Goal: Task Accomplishment & Management: Use online tool/utility

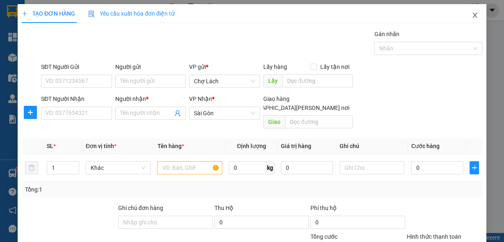
click at [472, 16] on icon "close" at bounding box center [475, 15] width 7 height 7
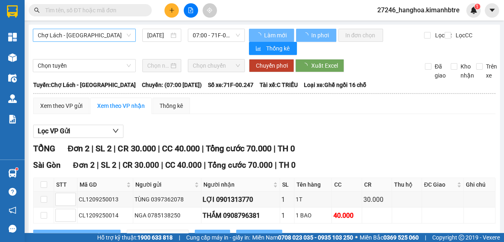
click at [122, 37] on span "Chợ Lách - Sài Gòn" at bounding box center [84, 35] width 93 height 12
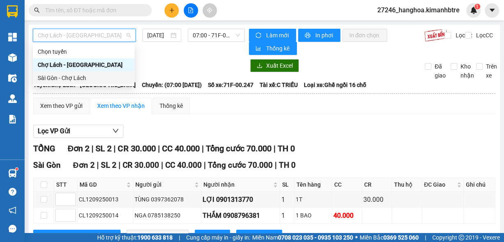
click at [101, 77] on div "Sài Gòn - Chợ Lách" at bounding box center [84, 77] width 92 height 9
type input "13/09/2025"
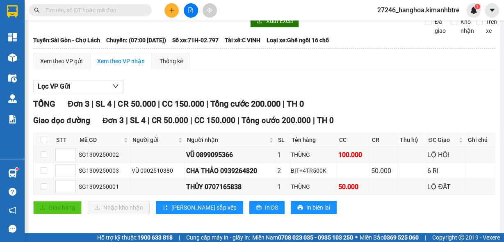
scroll to position [46, 0]
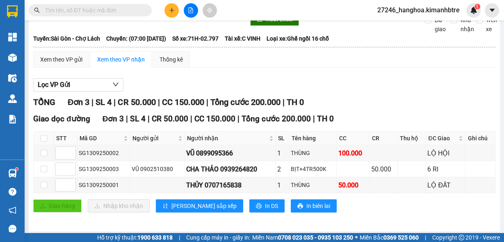
click at [171, 10] on icon "plus" at bounding box center [172, 10] width 6 height 6
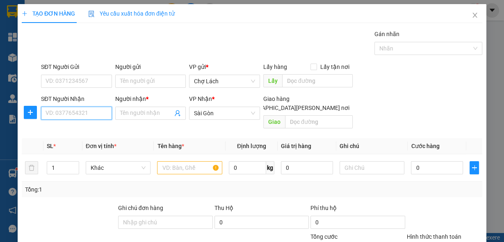
click at [85, 115] on input "SĐT Người Nhận" at bounding box center [76, 113] width 71 height 13
type input "0918919399"
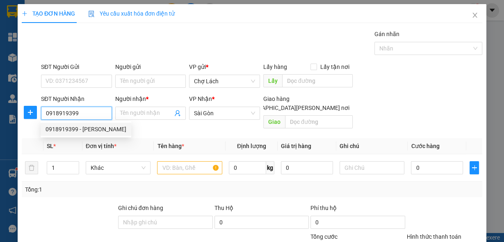
click at [85, 130] on div "0918919399 - MỸ THANH" at bounding box center [86, 129] width 81 height 9
type input "MỸ THANH"
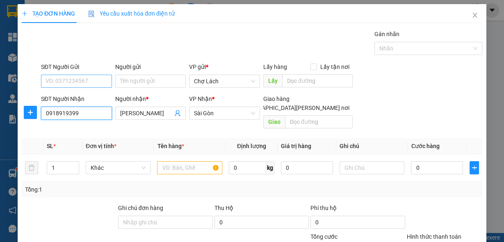
type input "0918919399"
click at [95, 80] on input "SĐT Người Gửi" at bounding box center [76, 81] width 71 height 13
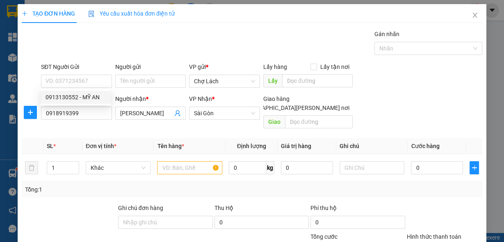
click at [96, 87] on div "SĐT Người Gửi VD: 0371234567" at bounding box center [76, 76] width 71 height 29
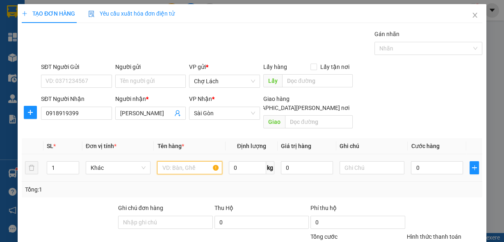
click at [181, 161] on input "text" at bounding box center [189, 167] width 65 height 13
type input "BỊT"
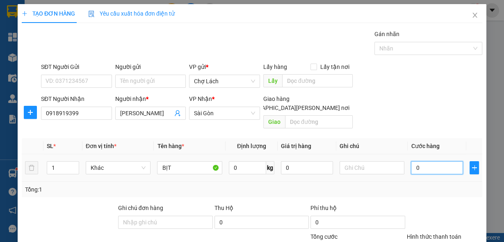
click at [422, 161] on input "0" at bounding box center [437, 167] width 52 height 13
type input "3"
type input "30"
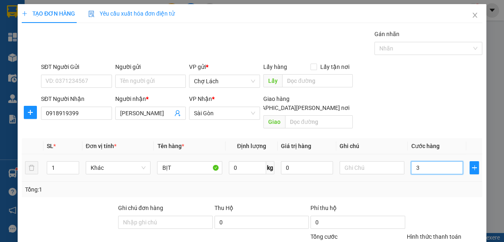
type input "30"
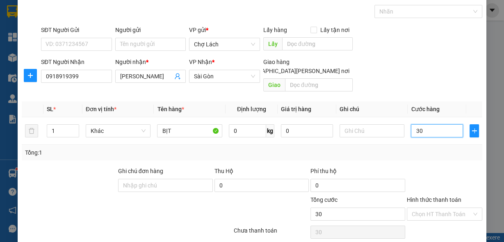
scroll to position [60, 0]
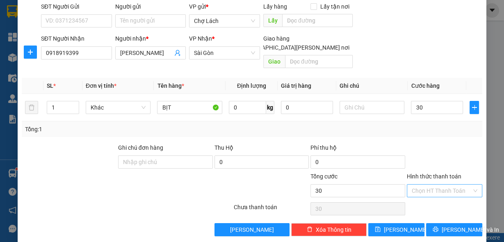
type input "30.000"
click at [433, 185] on input "Hình thức thanh toán" at bounding box center [442, 191] width 60 height 12
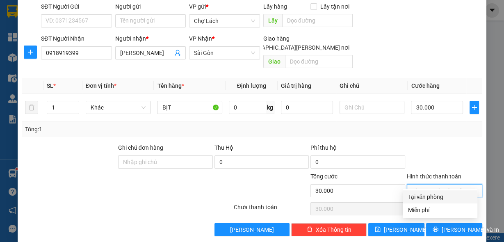
click at [435, 199] on div "Tại văn phòng" at bounding box center [440, 196] width 65 height 9
type input "0"
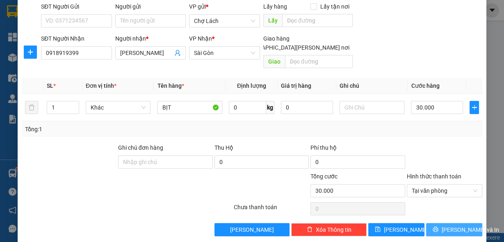
click at [434, 227] on icon "printer" at bounding box center [436, 230] width 6 height 6
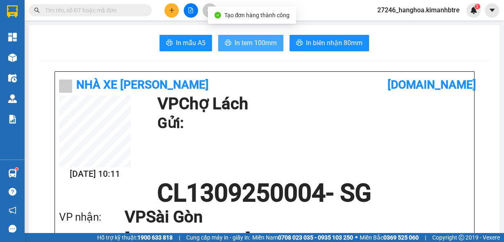
click at [236, 44] on span "In tem 100mm" at bounding box center [256, 43] width 42 height 10
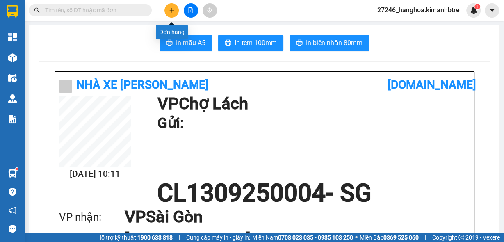
click at [176, 12] on button at bounding box center [172, 10] width 14 height 14
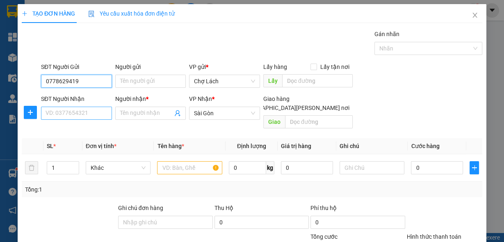
type input "0778629419"
click at [64, 110] on input "SĐT Người Nhận" at bounding box center [76, 113] width 71 height 13
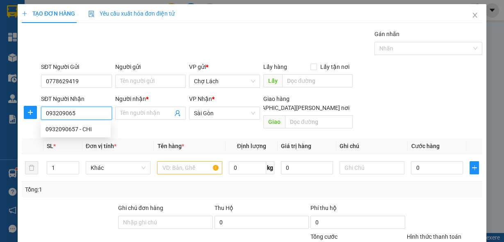
type input "0932090657"
click at [73, 127] on div "0932090657 - CHI" at bounding box center [76, 129] width 60 height 9
type input "CHI"
type input "0932090657"
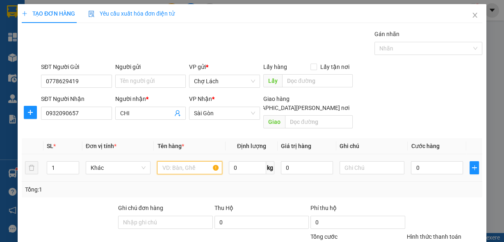
click at [169, 161] on input "text" at bounding box center [189, 167] width 65 height 13
click at [351, 161] on input "text" at bounding box center [372, 167] width 65 height 13
type input "6 RI"
click at [181, 161] on input "text" at bounding box center [189, 167] width 65 height 13
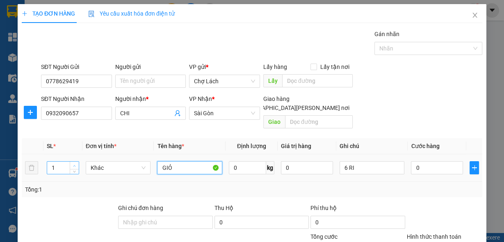
type input "GIỎ"
type input "2"
click at [73, 163] on span "up" at bounding box center [74, 165] width 5 height 5
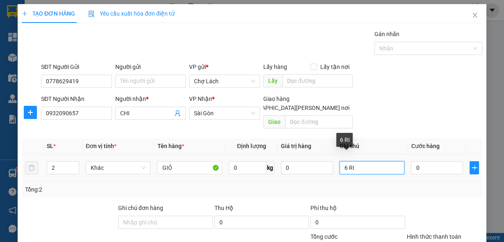
click at [352, 161] on input "6 RI" at bounding box center [372, 167] width 65 height 13
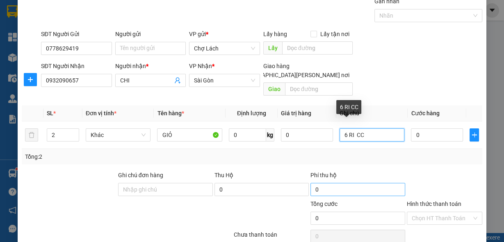
scroll to position [60, 0]
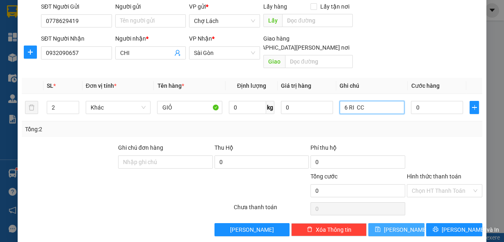
type input "6 RI CC"
click at [408, 223] on button "Lưu" at bounding box center [397, 229] width 56 height 13
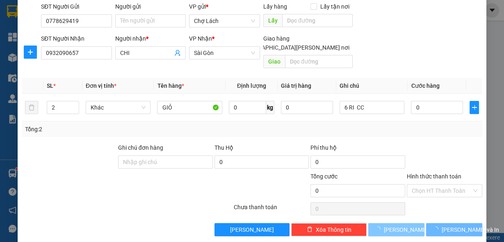
type input "1"
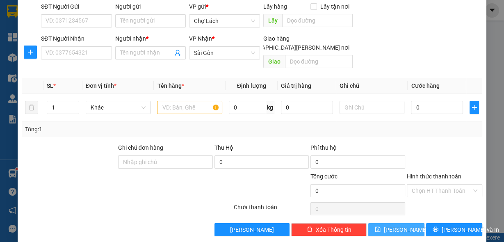
scroll to position [0, 0]
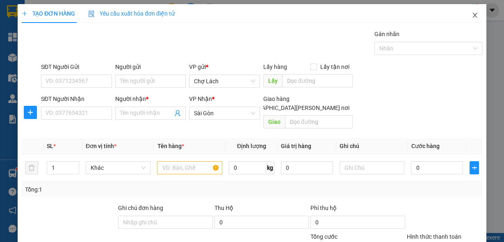
click at [472, 18] on icon "close" at bounding box center [475, 15] width 7 height 7
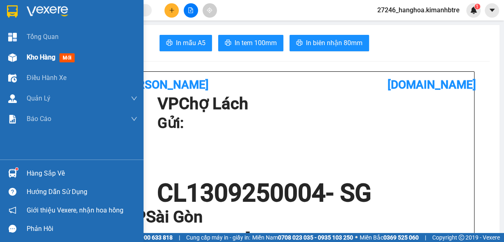
click at [39, 57] on span "Kho hàng" at bounding box center [41, 57] width 29 height 8
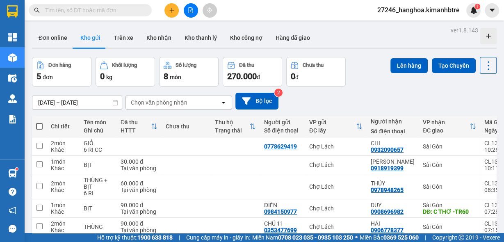
click at [39, 126] on span at bounding box center [39, 126] width 7 height 7
click at [39, 122] on input "checkbox" at bounding box center [39, 122] width 0 height 0
checkbox input "true"
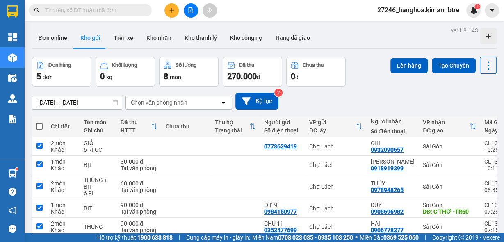
checkbox input "true"
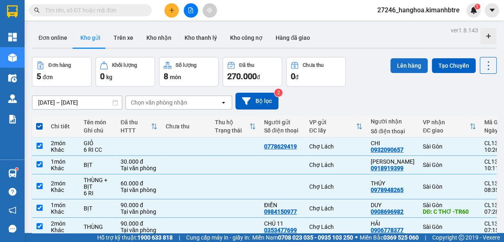
click at [401, 67] on button "Lên hàng" at bounding box center [409, 65] width 37 height 15
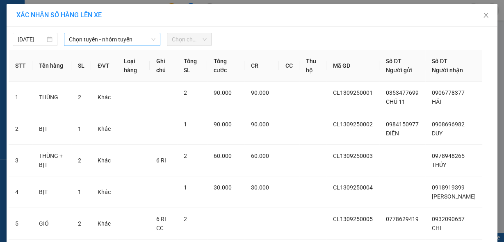
click at [105, 36] on span "Chọn tuyến - nhóm tuyến" at bounding box center [112, 39] width 87 height 12
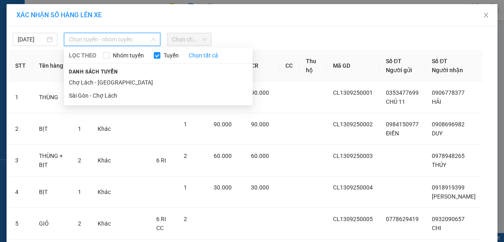
drag, startPoint x: 125, startPoint y: 85, endPoint x: 156, endPoint y: 60, distance: 38.8
click at [126, 84] on li "Chợ Lách - Sài Gòn" at bounding box center [158, 82] width 189 height 13
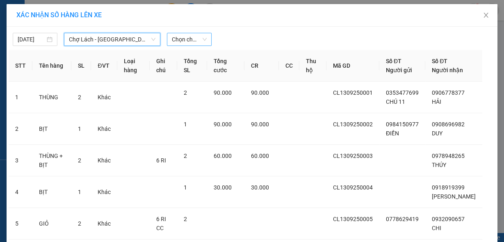
click at [192, 36] on span "Chọn chuyến" at bounding box center [189, 39] width 35 height 12
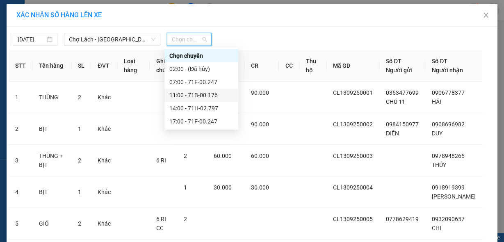
click at [205, 98] on div "11:00 - 71B-00.176" at bounding box center [202, 95] width 64 height 9
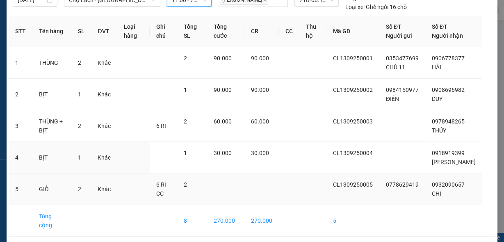
scroll to position [70, 0]
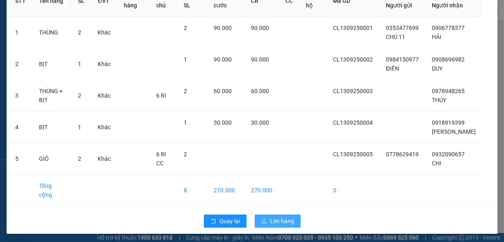
click at [270, 219] on span "Lên hàng" at bounding box center [282, 221] width 24 height 9
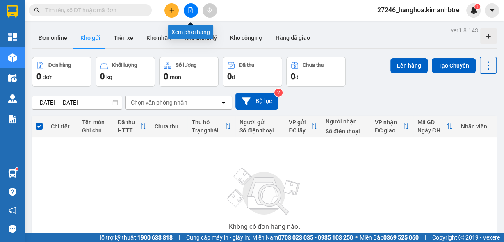
click at [194, 7] on button at bounding box center [191, 10] width 14 height 14
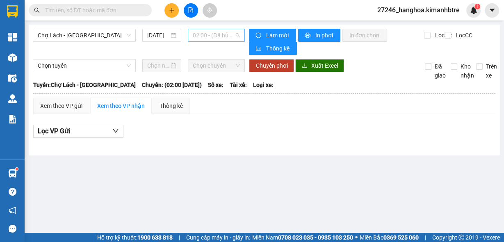
click at [210, 39] on span "02:00 - (Đã hủy)" at bounding box center [217, 35] width 48 height 12
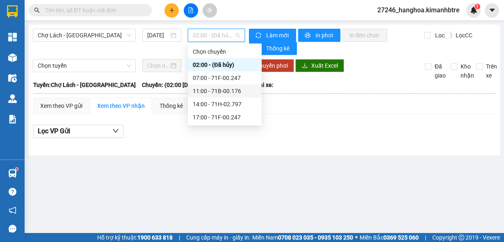
click at [206, 95] on div "11:00 - 71B-00.176" at bounding box center [225, 91] width 64 height 9
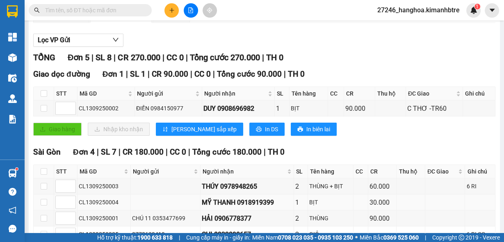
scroll to position [139, 0]
